Goal: Task Accomplishment & Management: Manage account settings

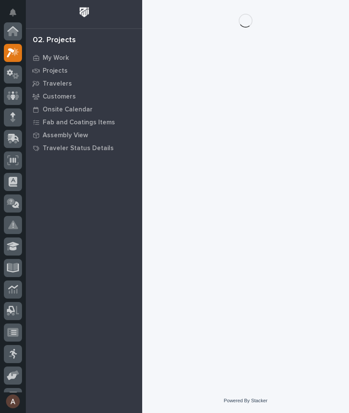
scroll to position [22, 0]
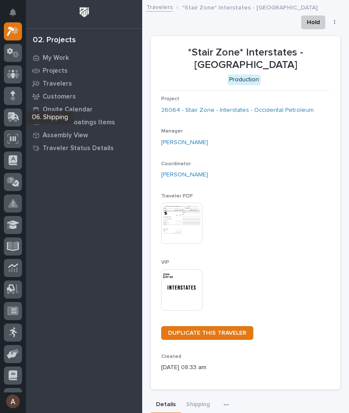
click at [13, 118] on icon at bounding box center [13, 116] width 11 height 8
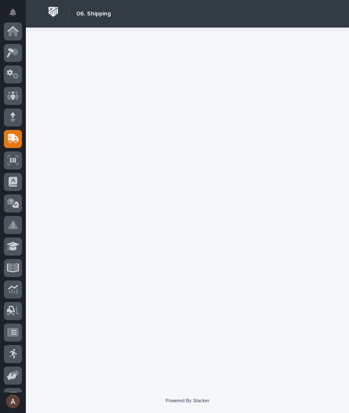
scroll to position [103, 0]
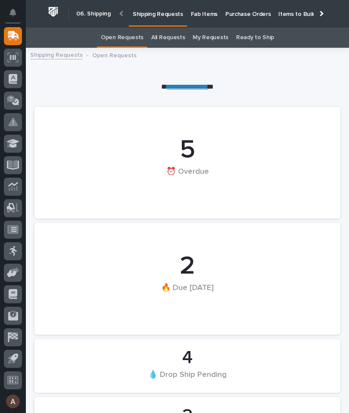
click at [196, 9] on p "Fab Items" at bounding box center [204, 9] width 27 height 18
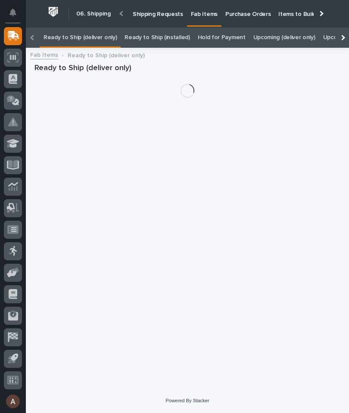
scroll to position [28, 0]
click at [339, 28] on div at bounding box center [342, 38] width 14 height 20
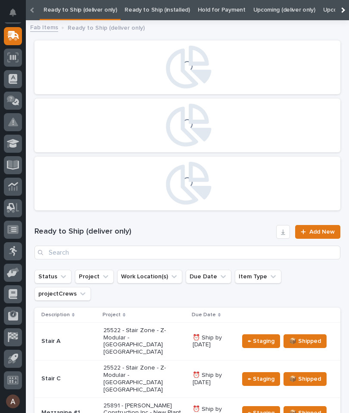
scroll to position [0, 0]
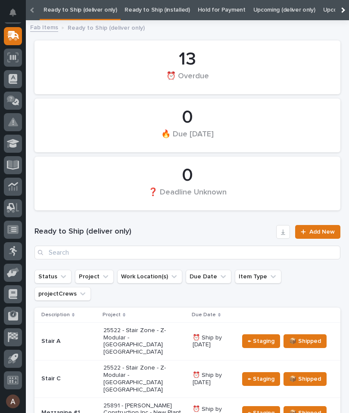
click at [344, 6] on div at bounding box center [342, 10] width 14 height 20
click at [267, 10] on link "All" at bounding box center [270, 10] width 6 height 20
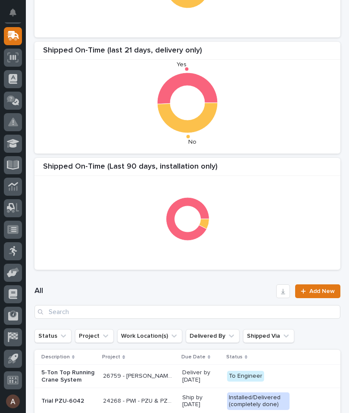
scroll to position [148, 0]
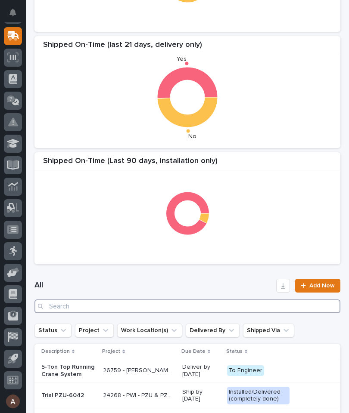
click at [185, 304] on input "Search" at bounding box center [187, 307] width 306 height 14
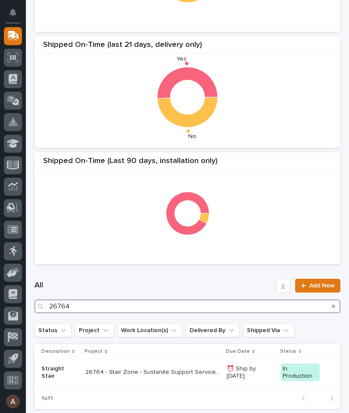
type input "26764"
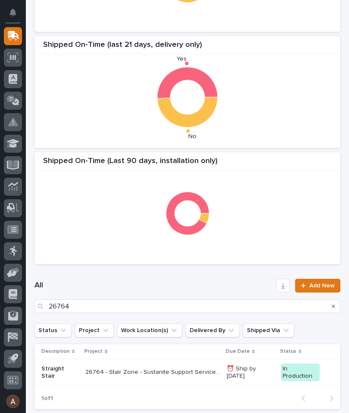
click at [253, 150] on div "Shipped On-Time (Last 90 Days, delivery only) Shipped On-Time (last 21 days, de…" at bounding box center [187, 92] width 314 height 353
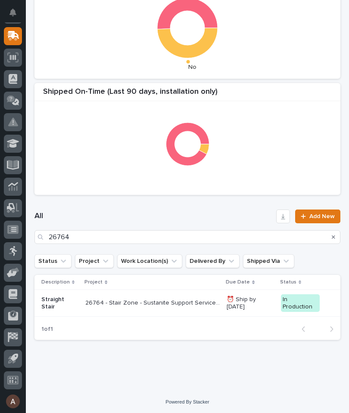
click at [54, 307] on p "Straight Stair" at bounding box center [59, 303] width 37 height 15
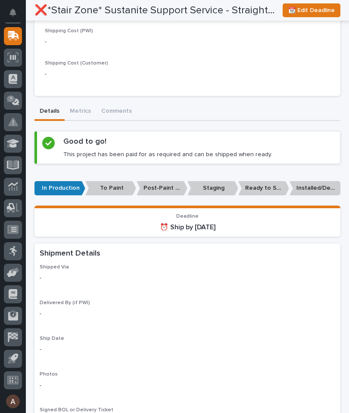
click at [265, 181] on p "Ready to Ship" at bounding box center [263, 188] width 51 height 14
click at [267, 181] on p "Ready to Ship" at bounding box center [263, 188] width 51 height 14
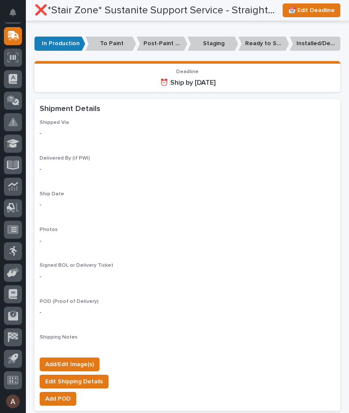
click at [87, 359] on span "Add/Edit Image(s)" at bounding box center [69, 364] width 49 height 10
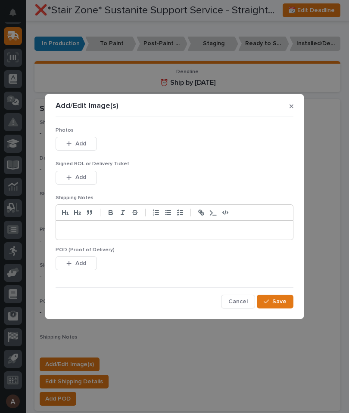
click at [91, 142] on button "Add" at bounding box center [76, 144] width 41 height 14
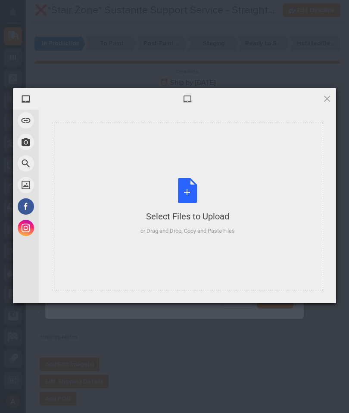
click at [244, 164] on div "Select Files to Upload or Drag and Drop, Copy and Paste Files" at bounding box center [187, 207] width 271 height 168
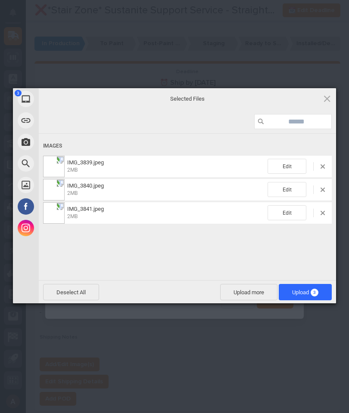
click at [315, 296] on span "Upload 3" at bounding box center [304, 292] width 53 height 16
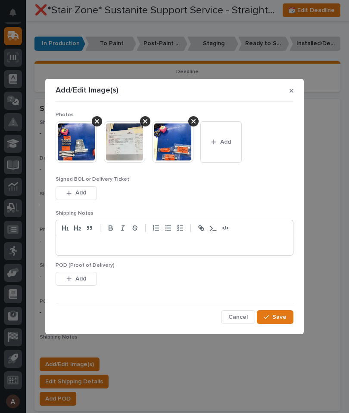
click at [293, 316] on button "Save" at bounding box center [275, 317] width 37 height 14
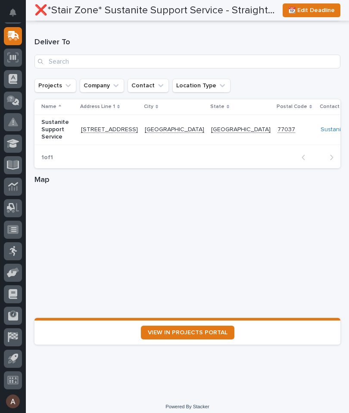
scroll to position [1082, 0]
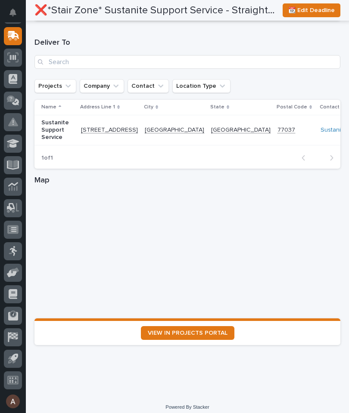
click at [224, 330] on span "VIEW IN PROJECTS PORTAL" at bounding box center [188, 333] width 80 height 6
click at [204, 330] on span "VIEW IN PROJECTS PORTAL" at bounding box center [188, 333] width 80 height 6
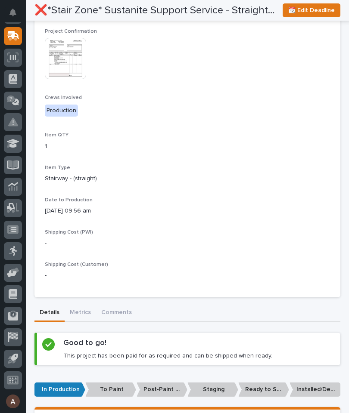
scroll to position [241, 0]
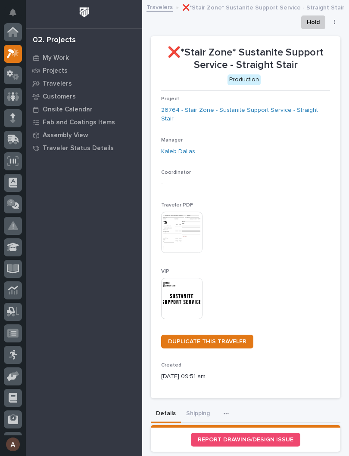
scroll to position [22, 0]
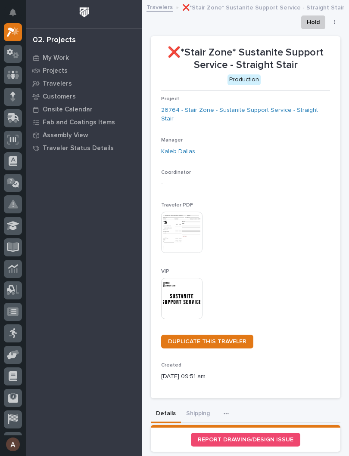
click at [187, 280] on img at bounding box center [181, 298] width 41 height 41
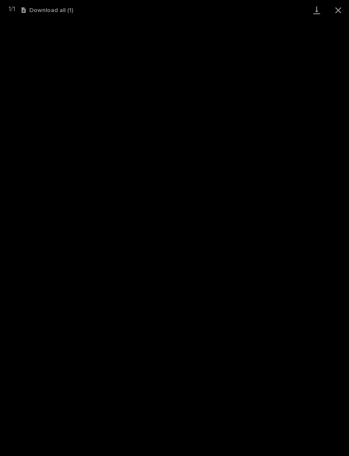
click at [315, 7] on link "Download" at bounding box center [317, 10] width 22 height 20
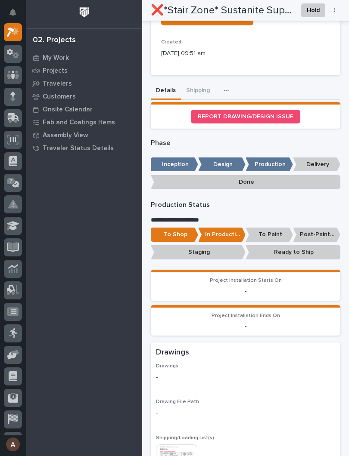
scroll to position [328, 0]
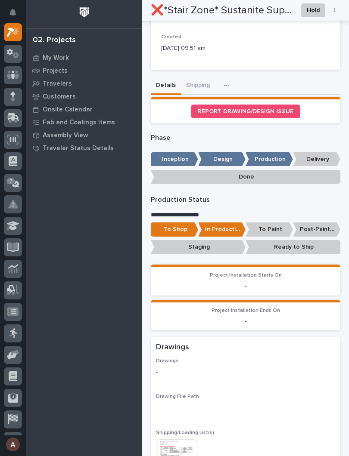
click at [307, 240] on p "Ready to Ship" at bounding box center [292, 247] width 95 height 14
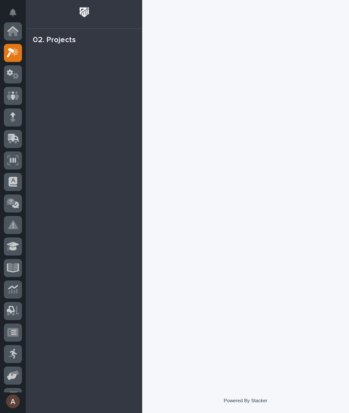
scroll to position [22, 0]
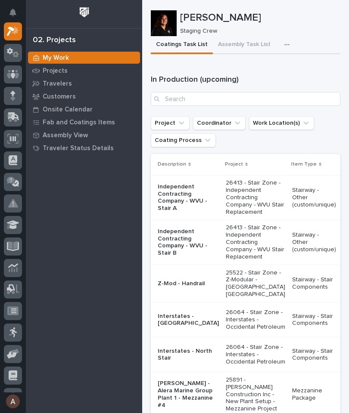
scroll to position [3, 0]
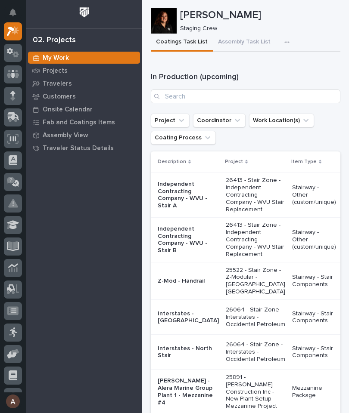
click at [285, 44] on div "button" at bounding box center [288, 42] width 9 height 6
click at [274, 65] on span "Staging Task List" at bounding box center [259, 66] width 46 height 8
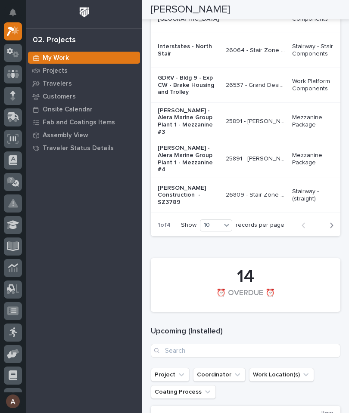
scroll to position [1340, 0]
